Goal: Transaction & Acquisition: Purchase product/service

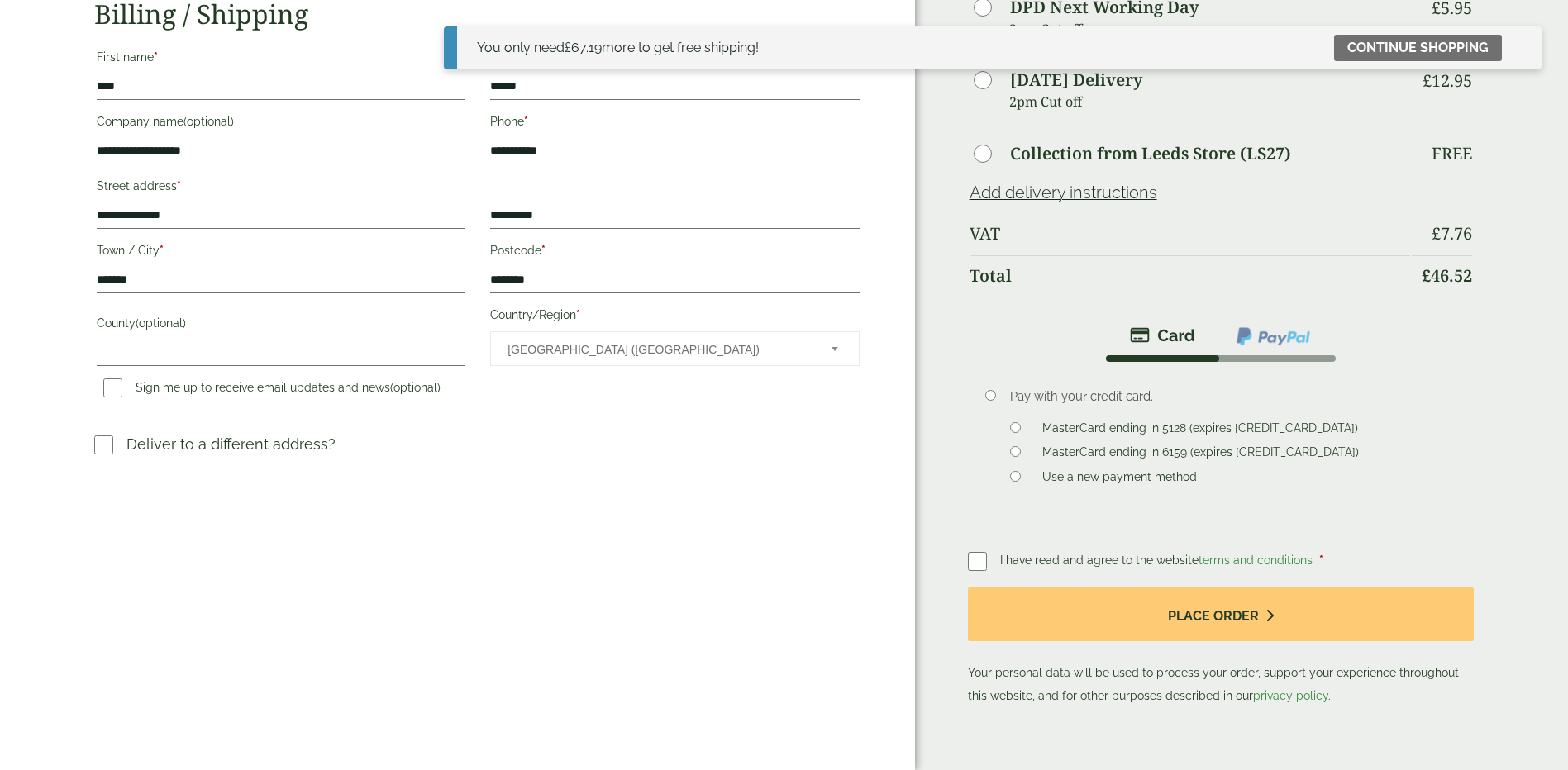
scroll to position [248, 0]
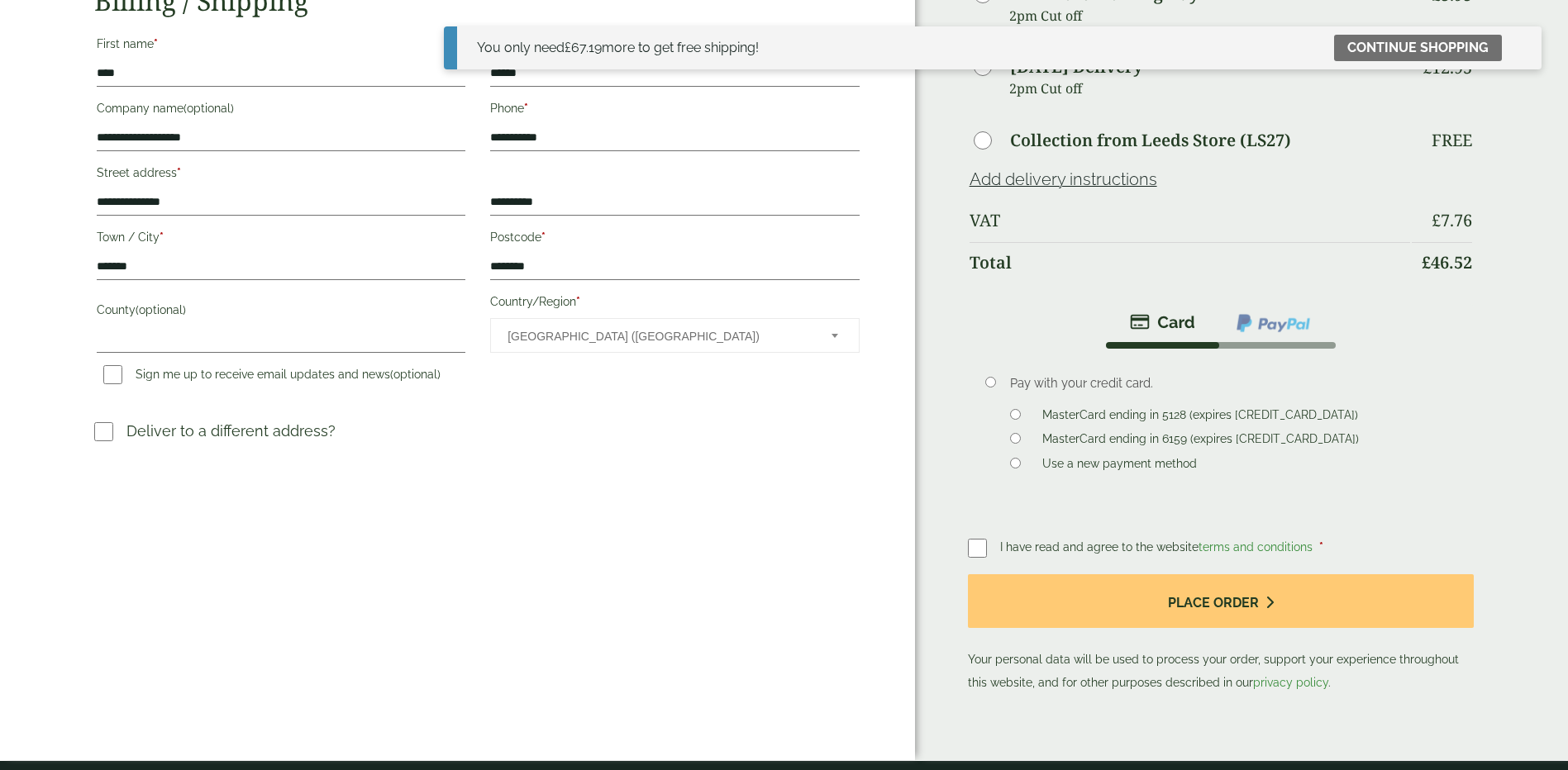
click at [1063, 438] on label "MasterCard ending in 6159 (expires 02/28)" at bounding box center [1200, 442] width 330 height 18
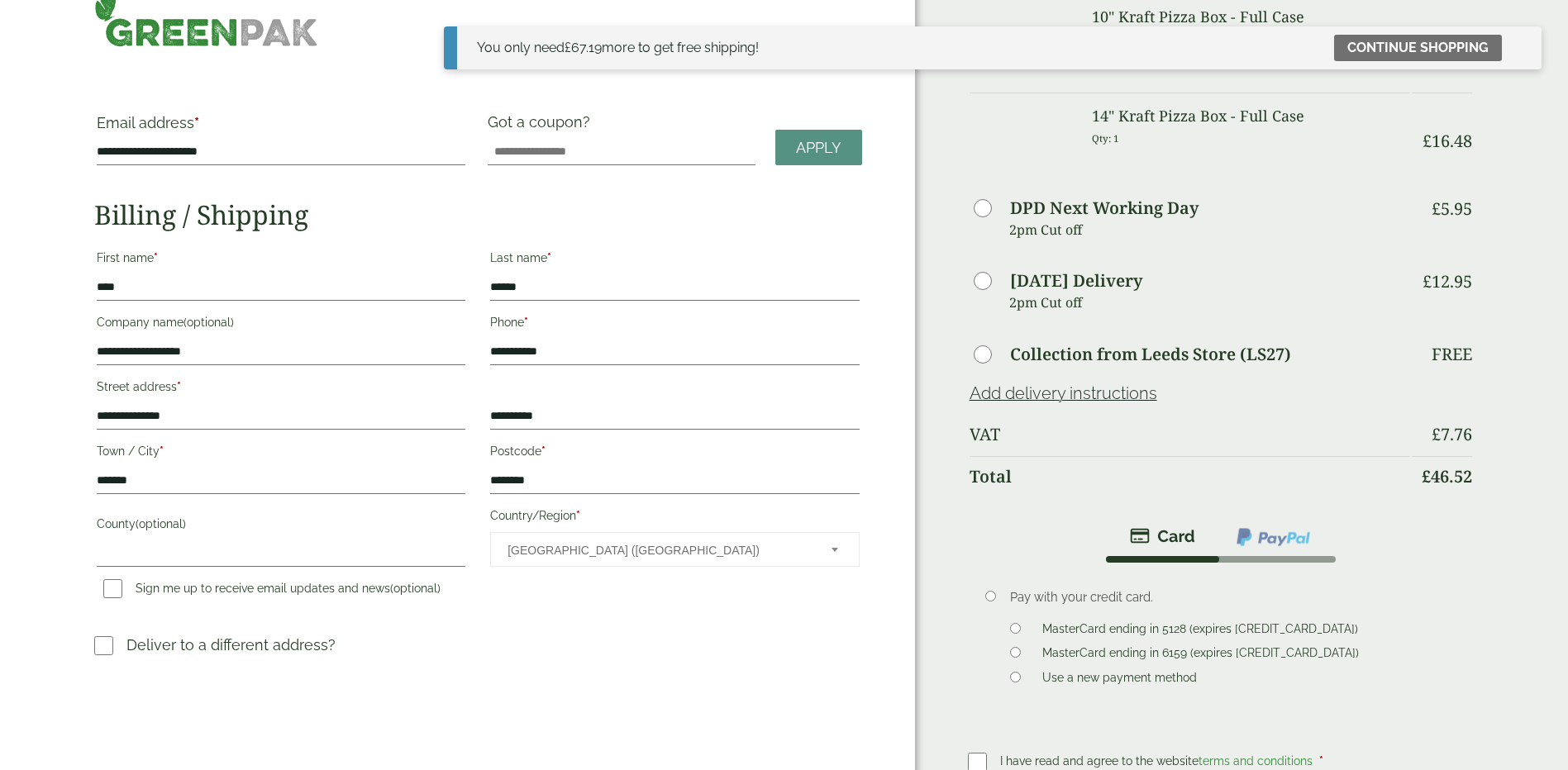
scroll to position [0, 0]
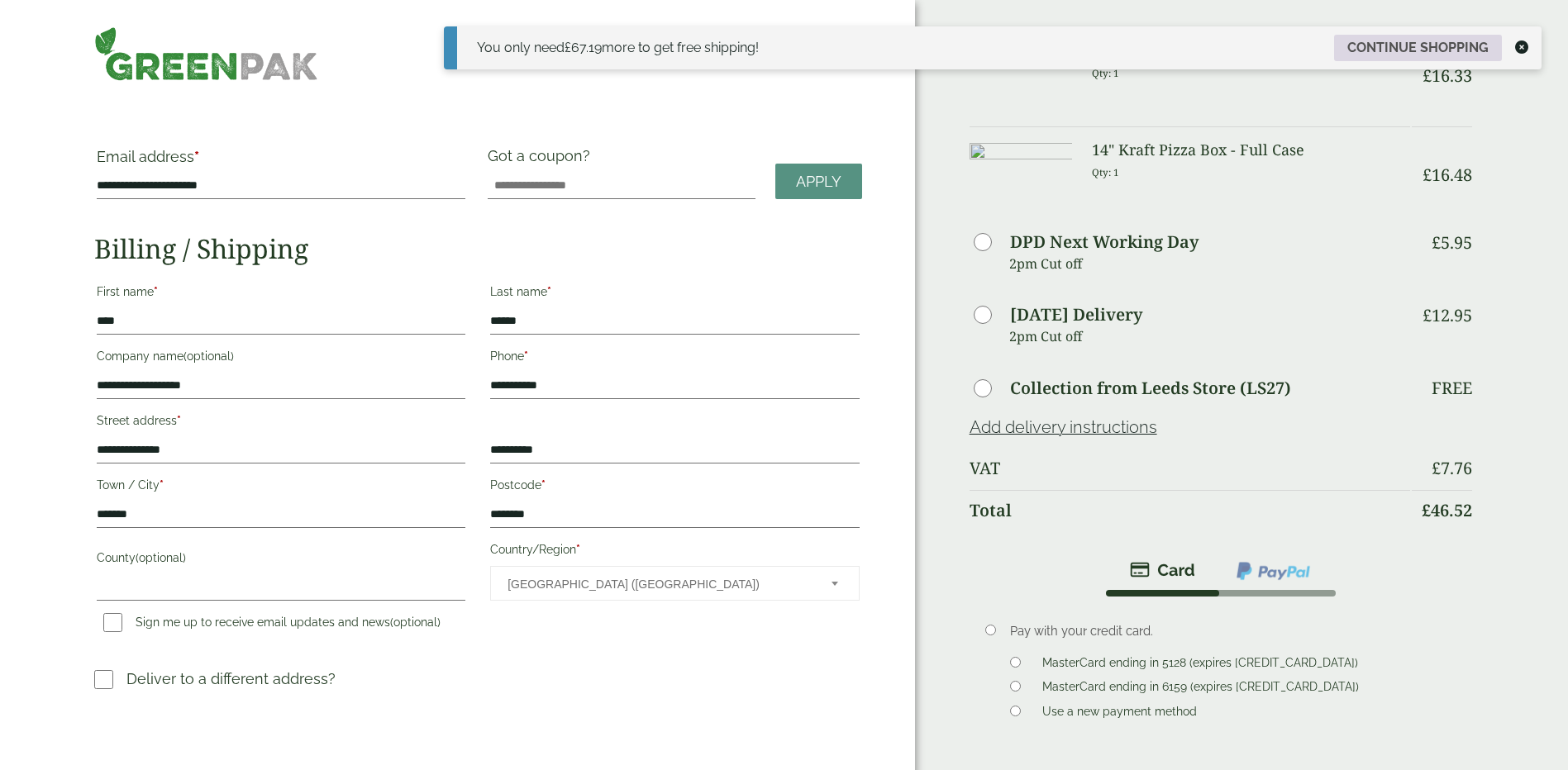
click at [1416, 39] on link "Continue shopping" at bounding box center [1418, 48] width 168 height 27
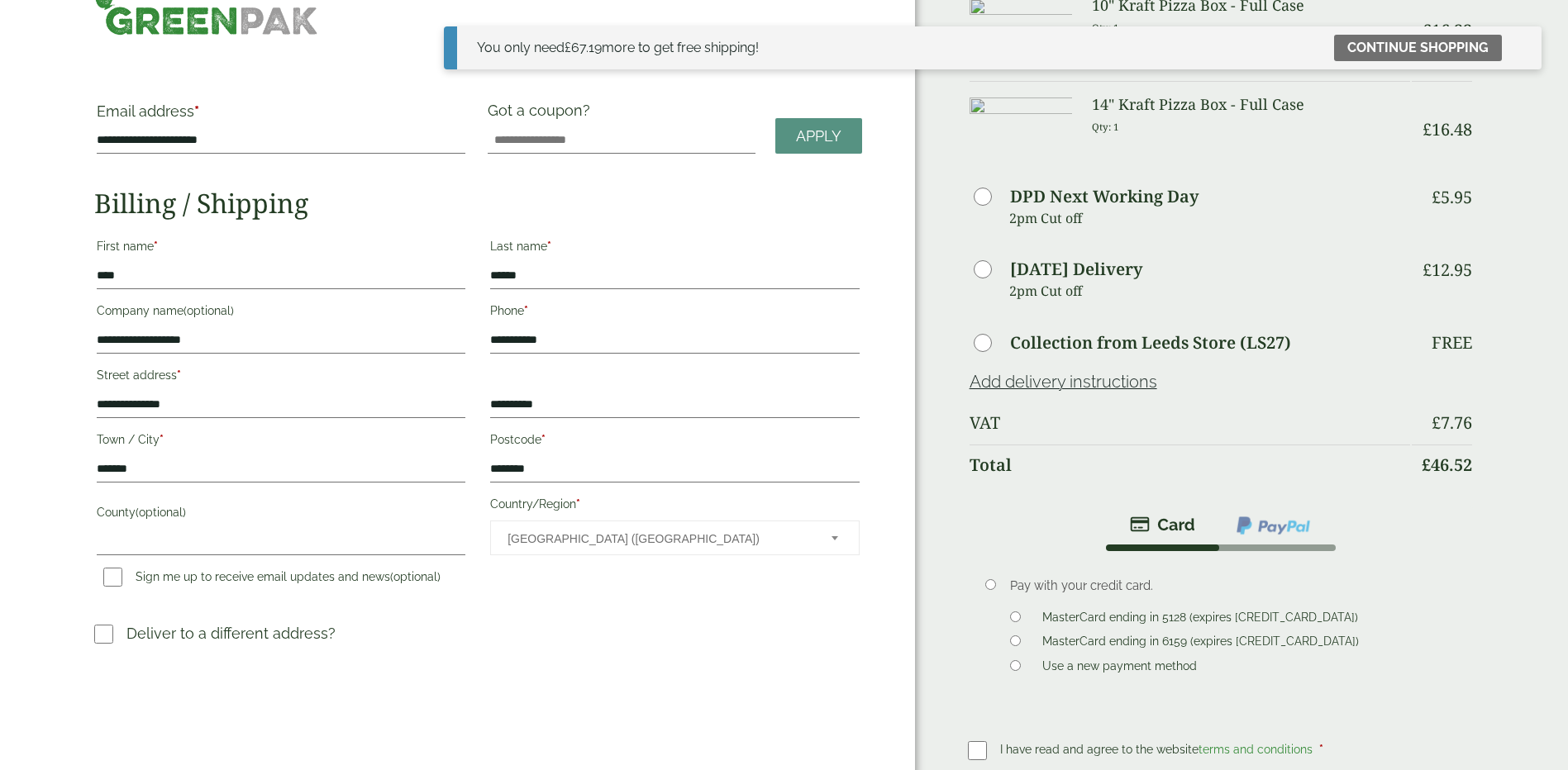
scroll to position [42, 0]
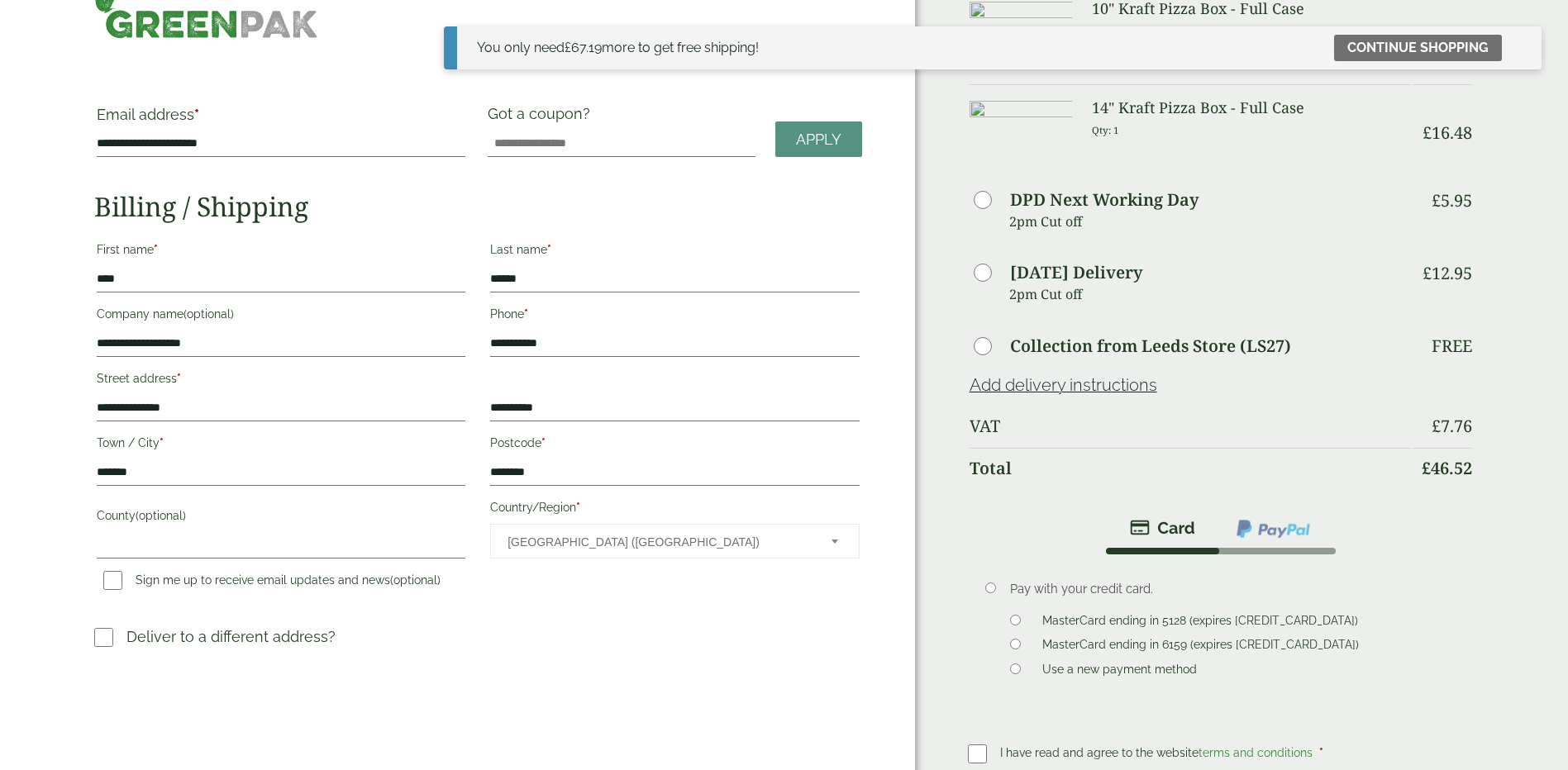
click at [1045, 640] on label "MasterCard ending in 6159 (expires [CREDIT_CARD_DATA])" at bounding box center [1200, 647] width 330 height 18
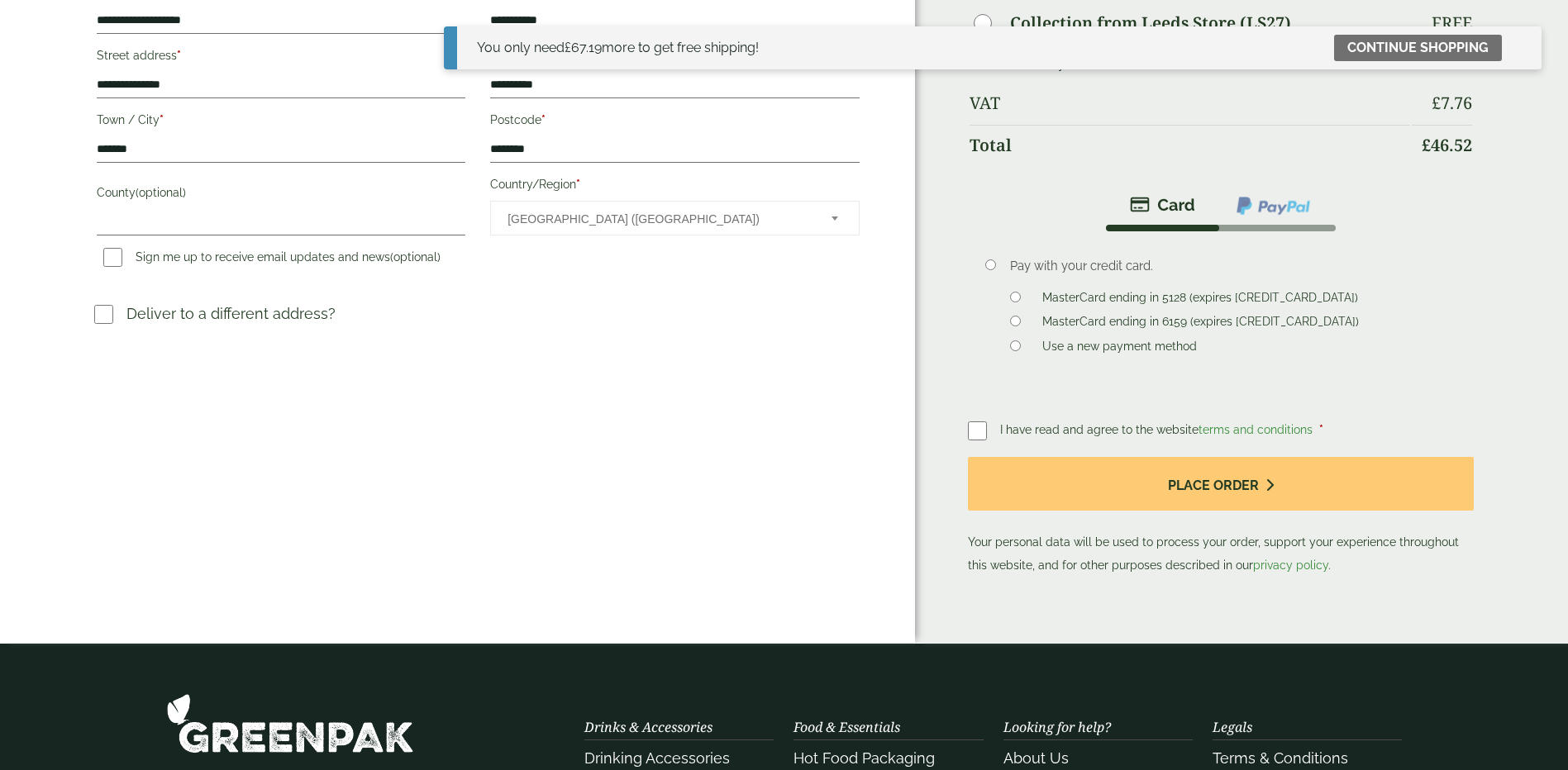
scroll to position [372, 0]
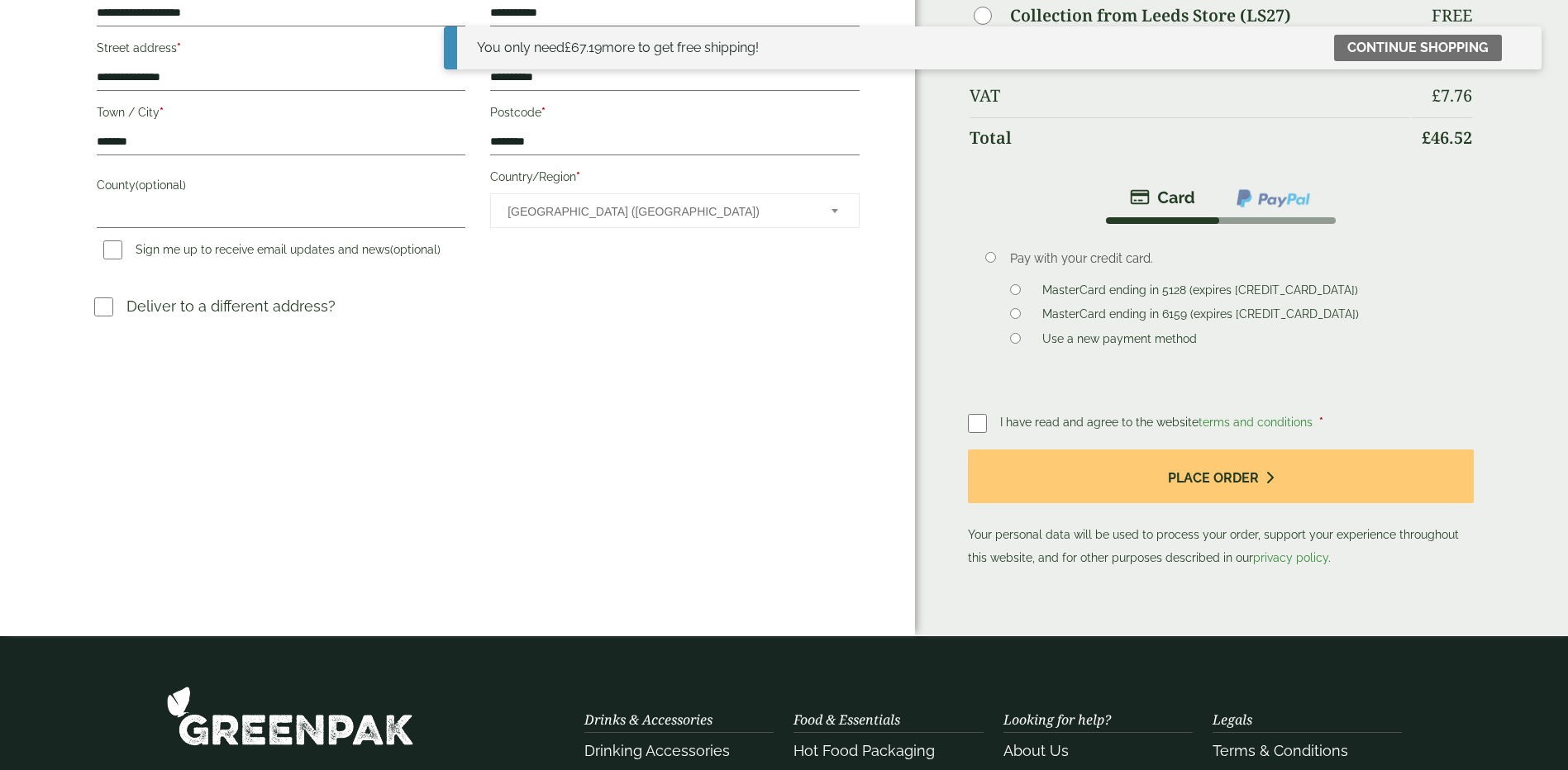
click at [989, 419] on label at bounding box center [984, 423] width 33 height 23
click at [1159, 514] on p "Your personal data will be used to process your order, support your experience …" at bounding box center [1221, 509] width 507 height 119
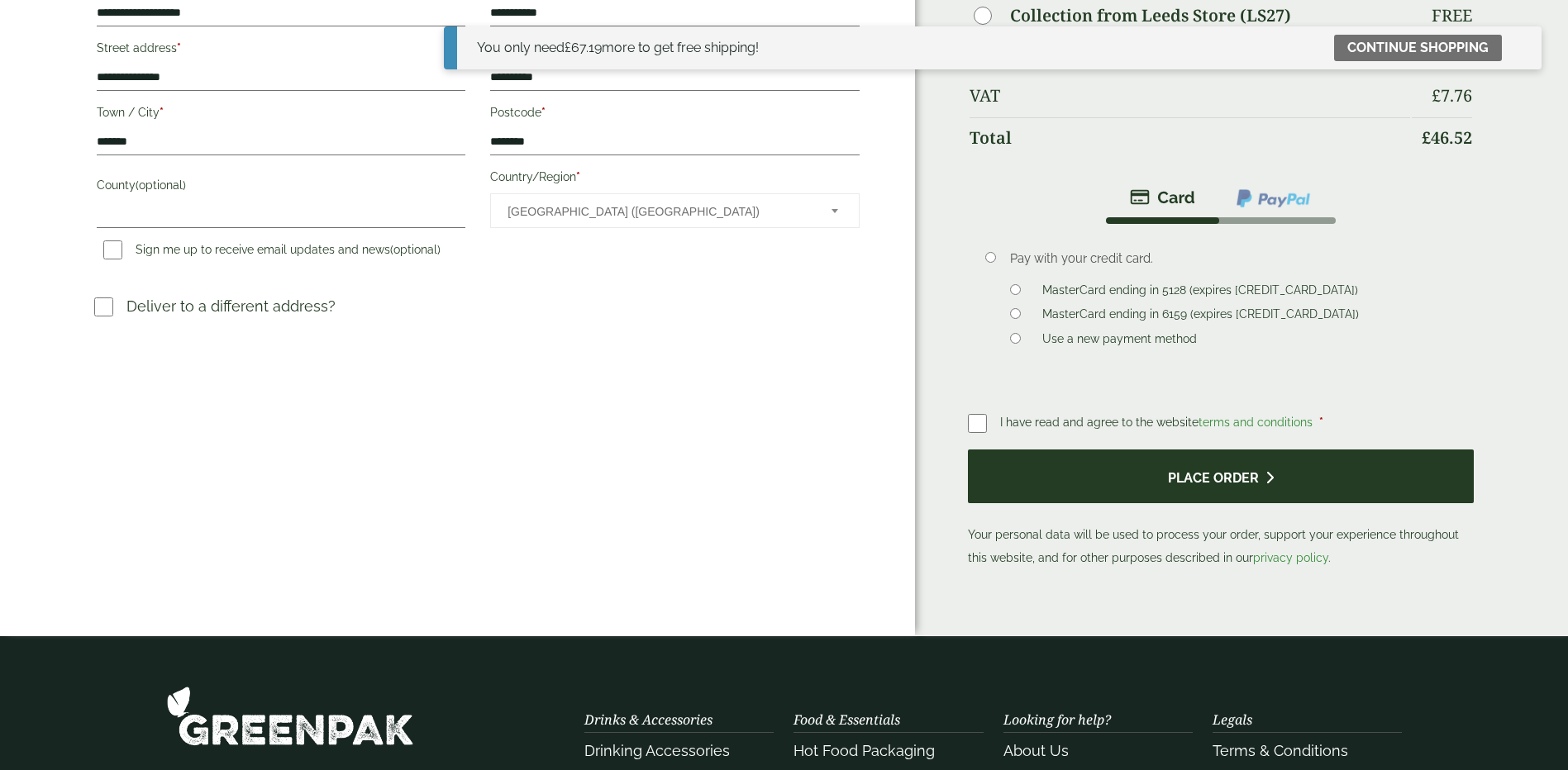
click at [1154, 491] on button "Place order" at bounding box center [1221, 476] width 507 height 53
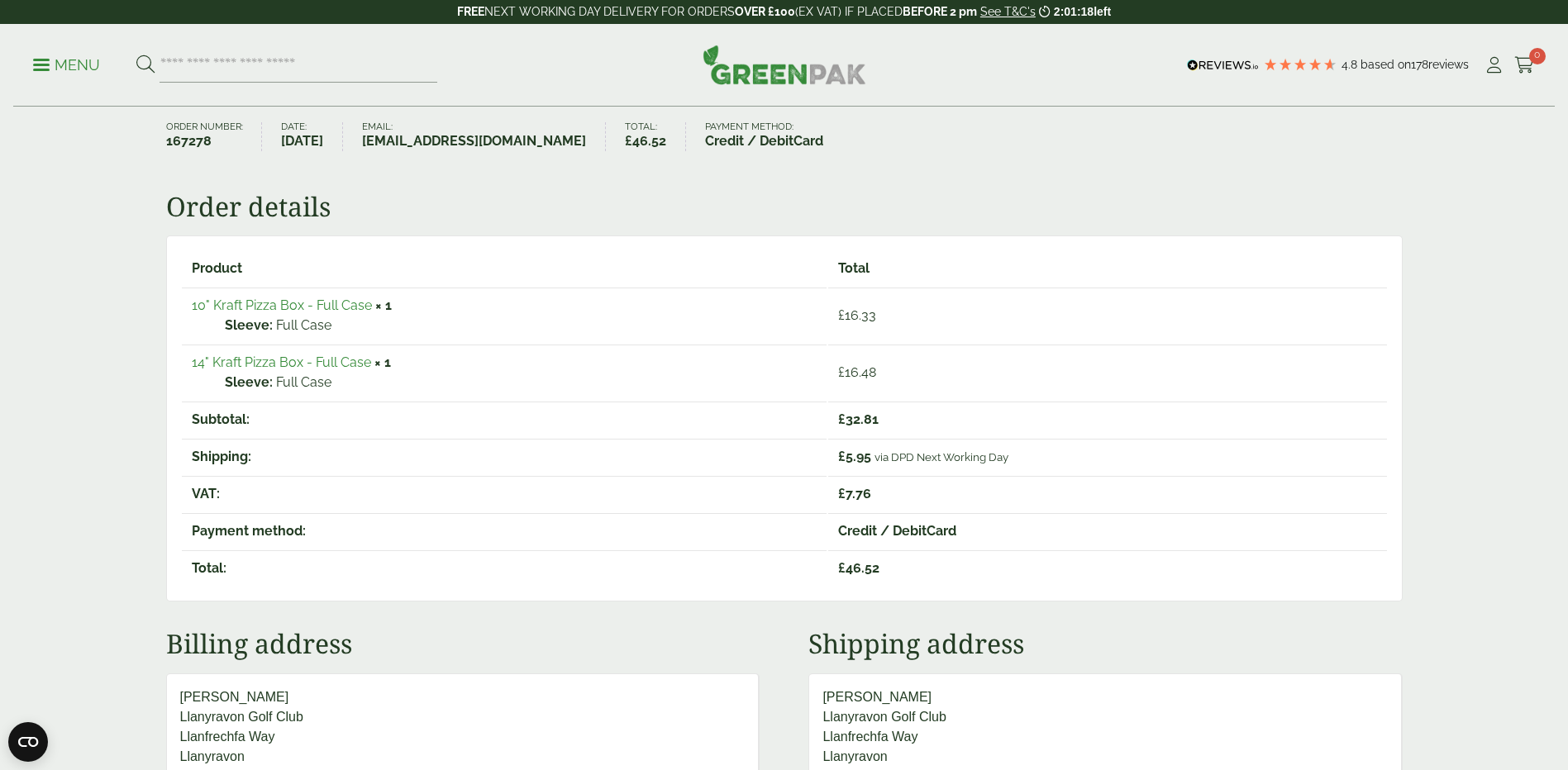
scroll to position [83, 0]
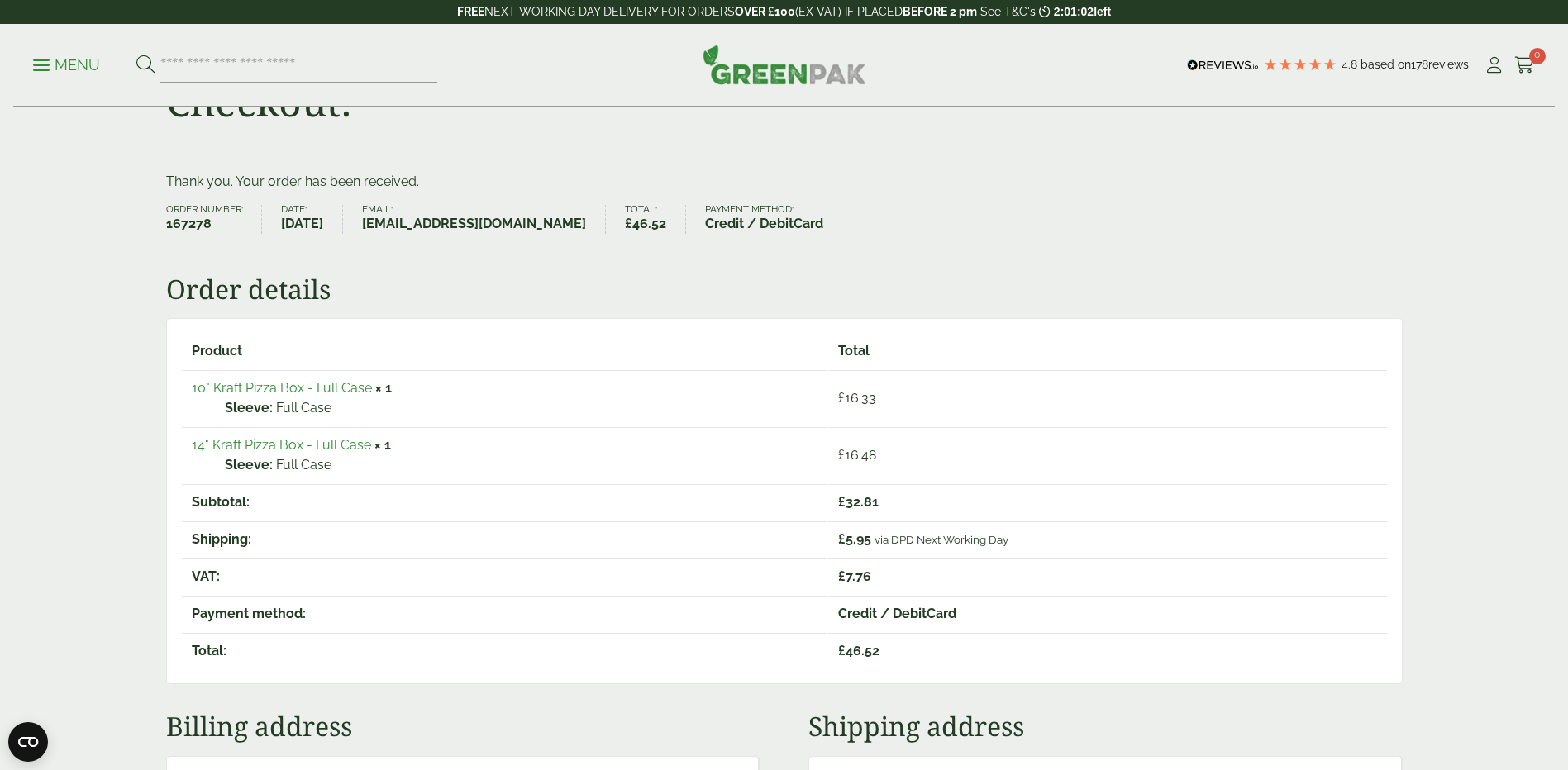
click at [771, 398] on p "Full Case" at bounding box center [521, 408] width 593 height 20
